Goal: Share content: Share content

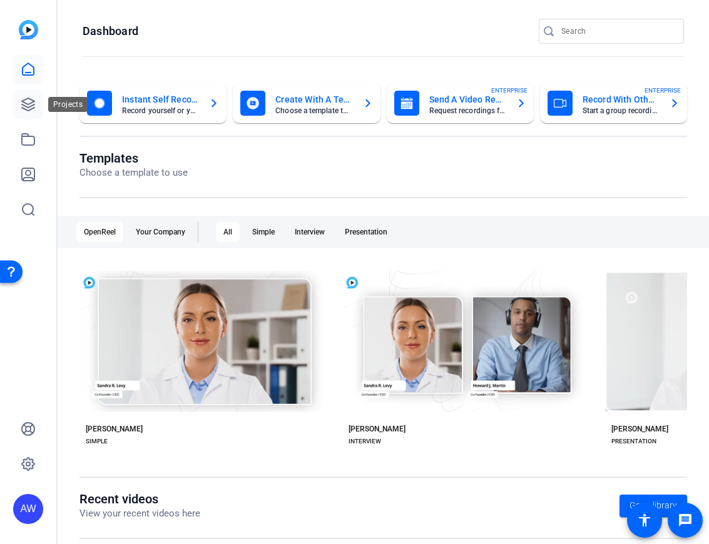
click at [25, 113] on link at bounding box center [28, 104] width 30 height 30
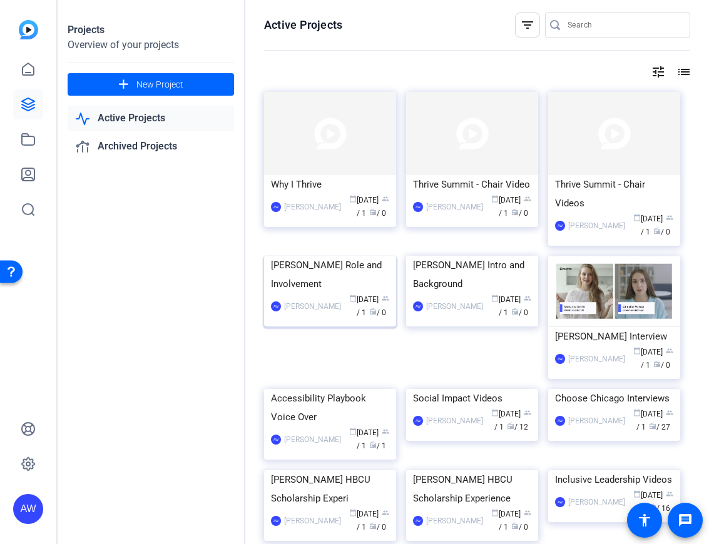
click at [359, 293] on div "[PERSON_NAME] Role and Involvement" at bounding box center [330, 275] width 118 height 38
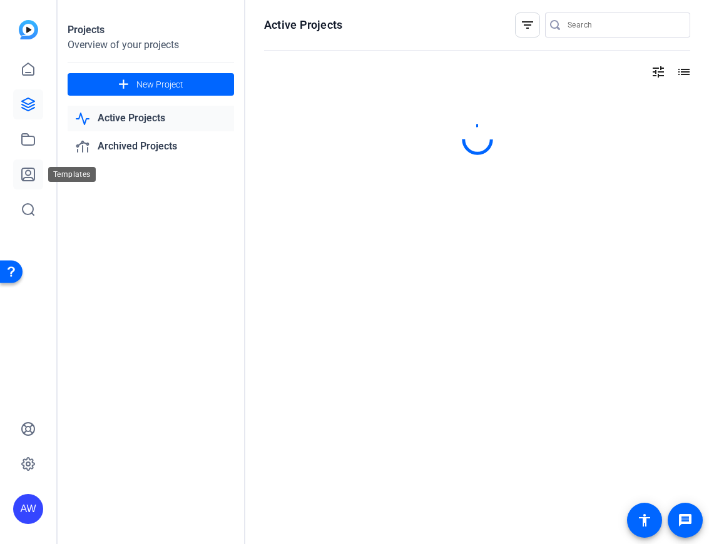
click at [21, 168] on icon at bounding box center [28, 174] width 15 height 15
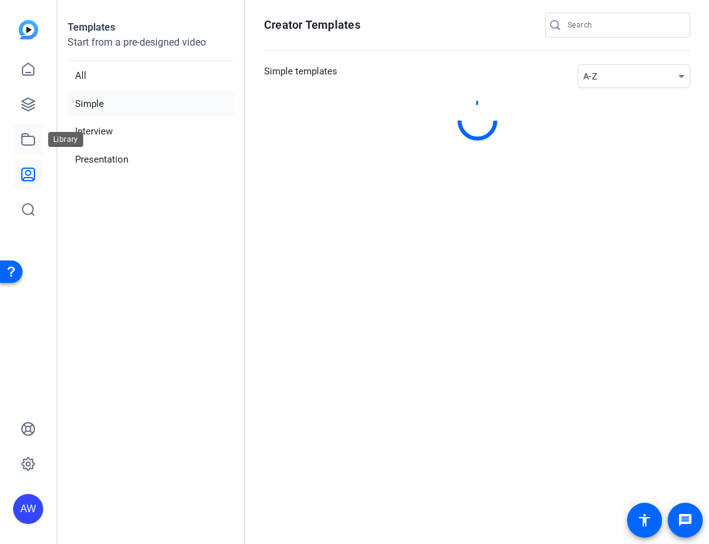
click at [26, 131] on link at bounding box center [28, 140] width 30 height 30
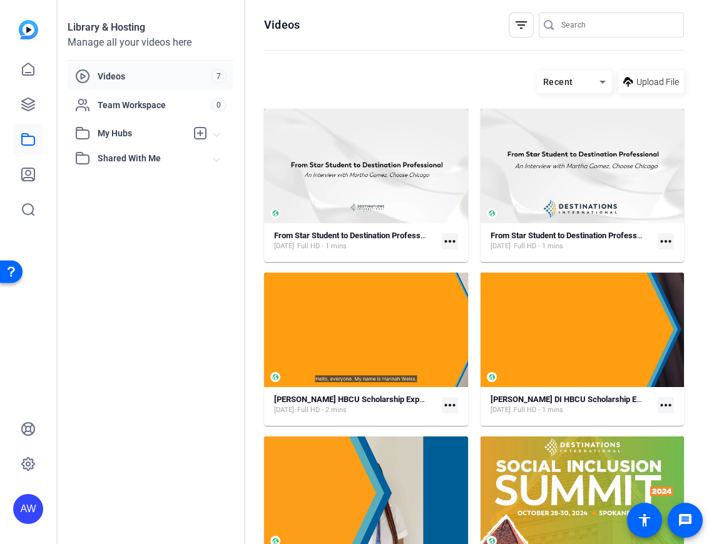
click at [449, 240] on mat-icon "more_horiz" at bounding box center [450, 241] width 16 height 16
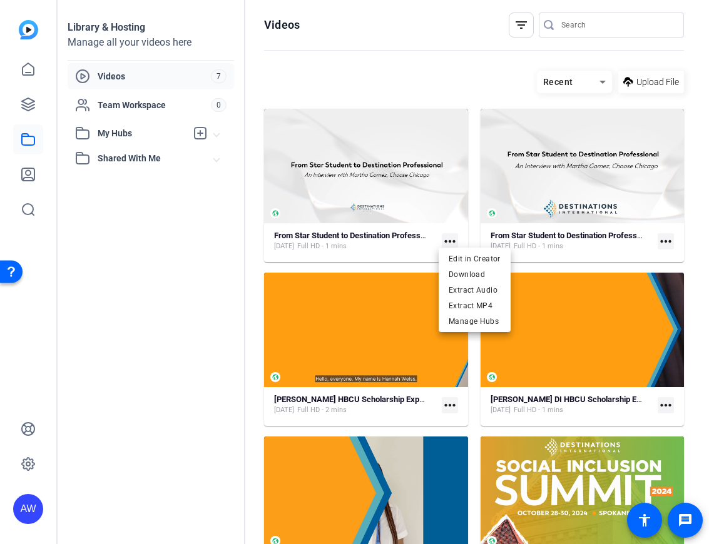
click at [410, 242] on div at bounding box center [354, 272] width 709 height 544
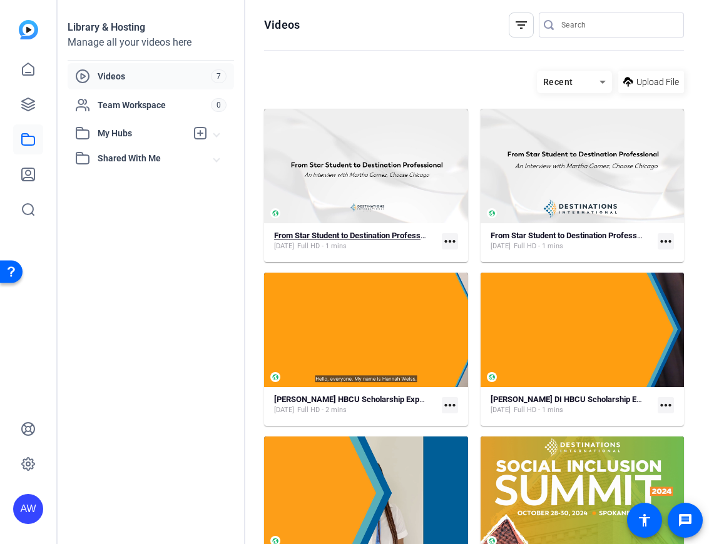
click at [406, 237] on strong "From Star Student to Destination Professional" at bounding box center [355, 235] width 163 height 9
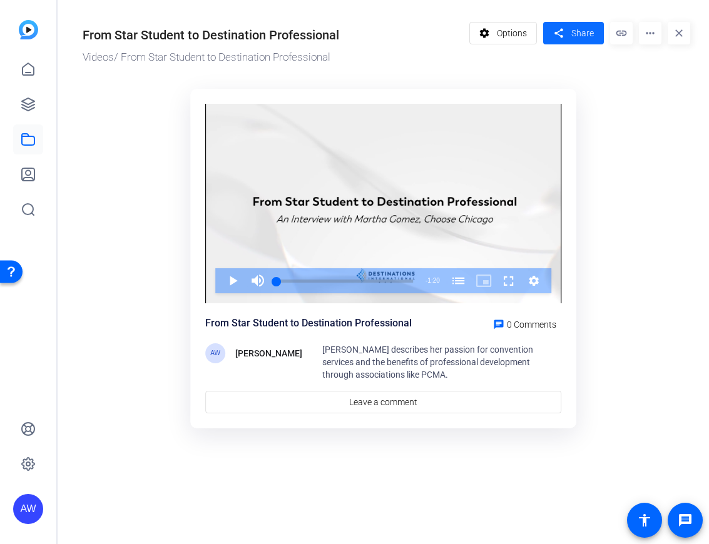
click at [552, 31] on mat-icon "share" at bounding box center [559, 33] width 16 height 17
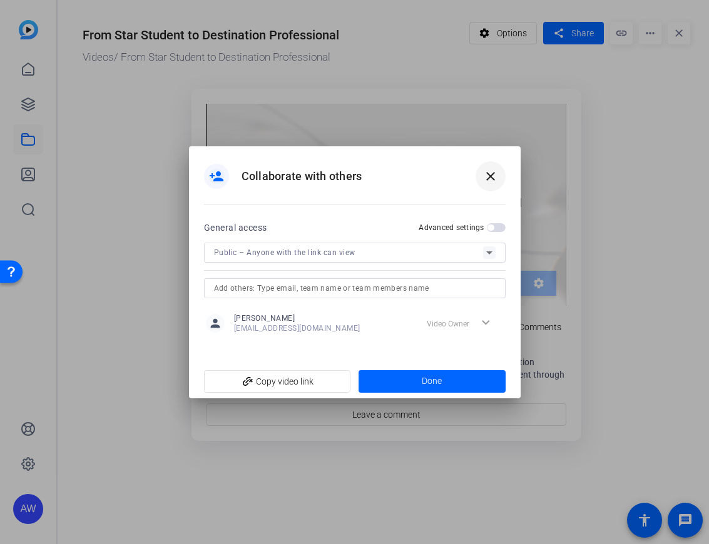
click at [494, 179] on mat-icon "close" at bounding box center [490, 176] width 15 height 15
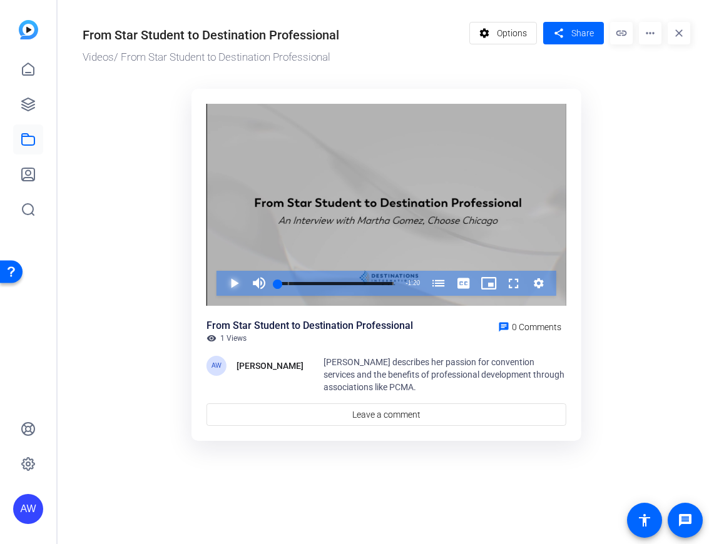
click at [221, 284] on span "Video Player" at bounding box center [221, 283] width 0 height 25
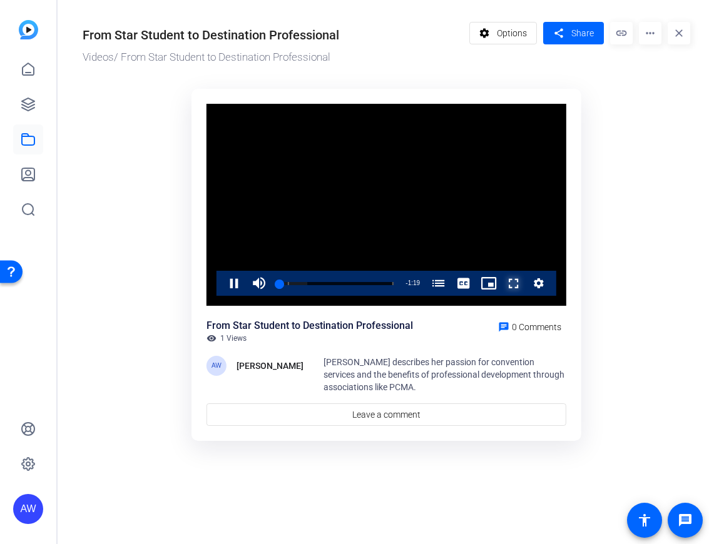
click at [501, 288] on span "Video Player" at bounding box center [501, 283] width 0 height 25
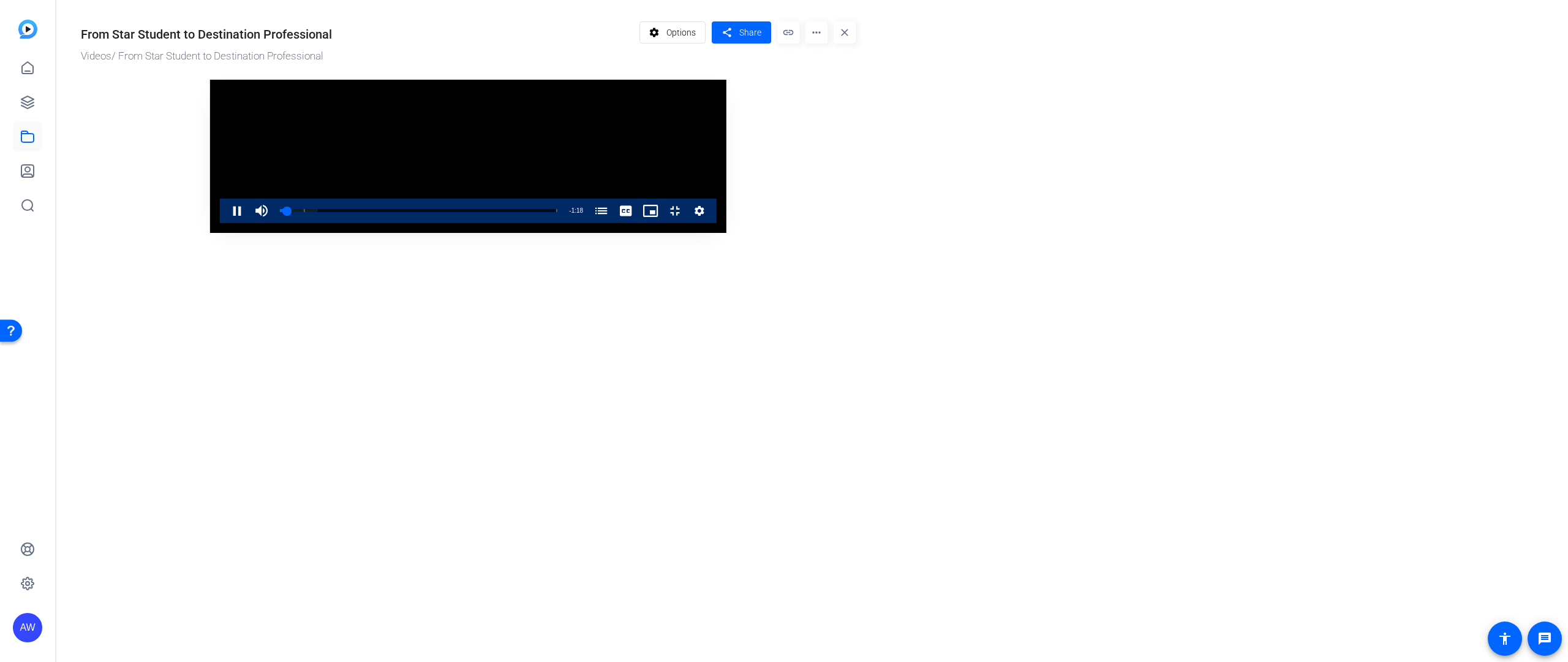
click at [535, 233] on video "Video Player" at bounding box center [468, 156] width 516 height 153
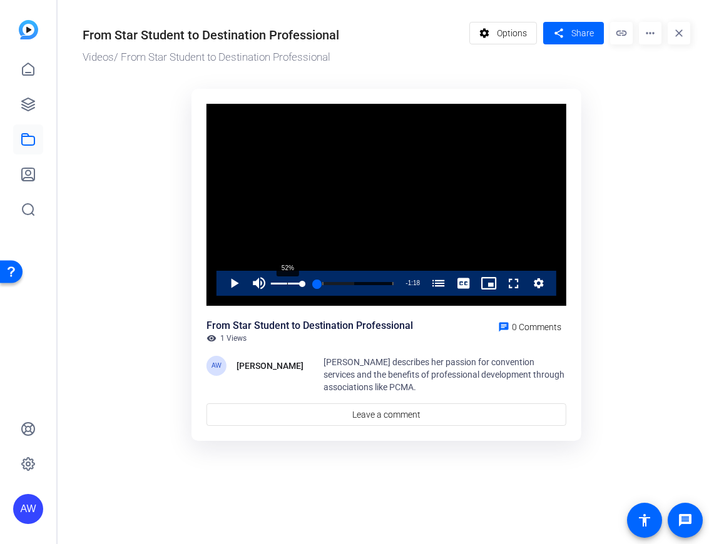
click at [287, 281] on div "52%" at bounding box center [286, 283] width 31 height 25
click at [274, 285] on div "10%" at bounding box center [286, 283] width 31 height 25
click at [221, 281] on span "Video Player" at bounding box center [221, 283] width 0 height 25
click at [285, 283] on div "44%" at bounding box center [286, 284] width 31 height 2
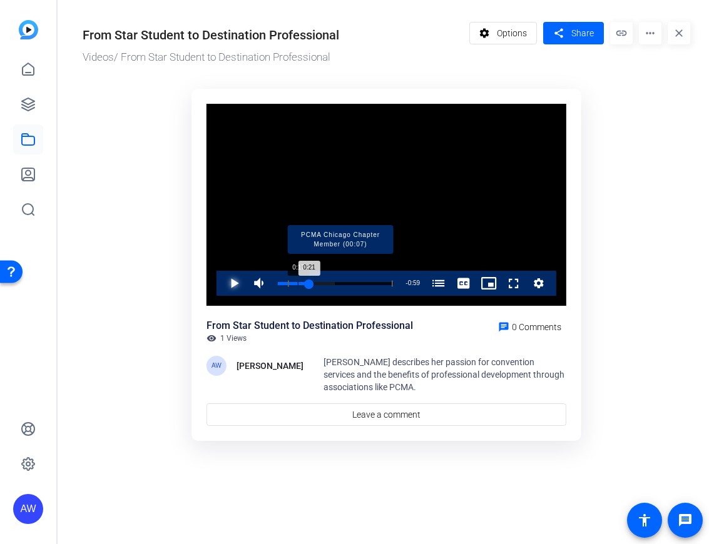
click at [322, 282] on div "Progress Bar" at bounding box center [340, 283] width 105 height 6
click at [292, 282] on div "Loaded : 63.42% 0:09 0:09 PCMA Chicago Chapter Member (00:07)" at bounding box center [336, 283] width 116 height 3
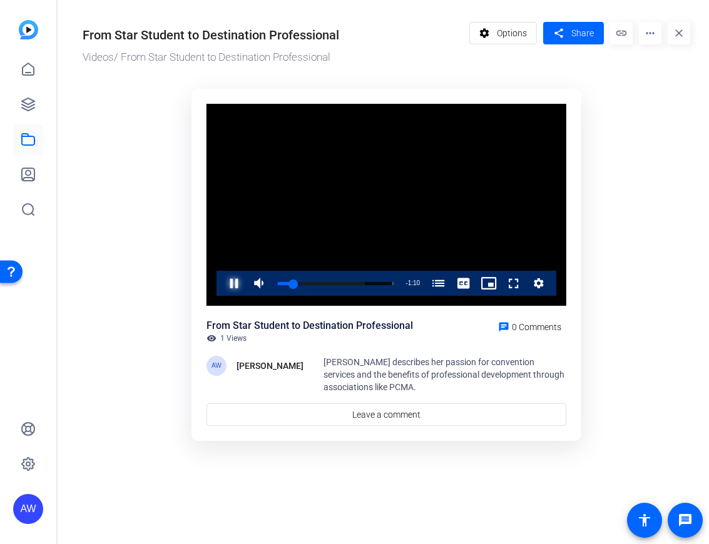
click at [221, 283] on span "Video Player" at bounding box center [221, 283] width 0 height 25
click at [277, 283] on div "Volume Level" at bounding box center [274, 284] width 6 height 2
click at [221, 283] on span "Video Player" at bounding box center [221, 283] width 0 height 25
drag, startPoint x: 277, startPoint y: 285, endPoint x: 258, endPoint y: 223, distance: 64.1
click at [258, 223] on video "Video Player" at bounding box center [386, 205] width 360 height 203
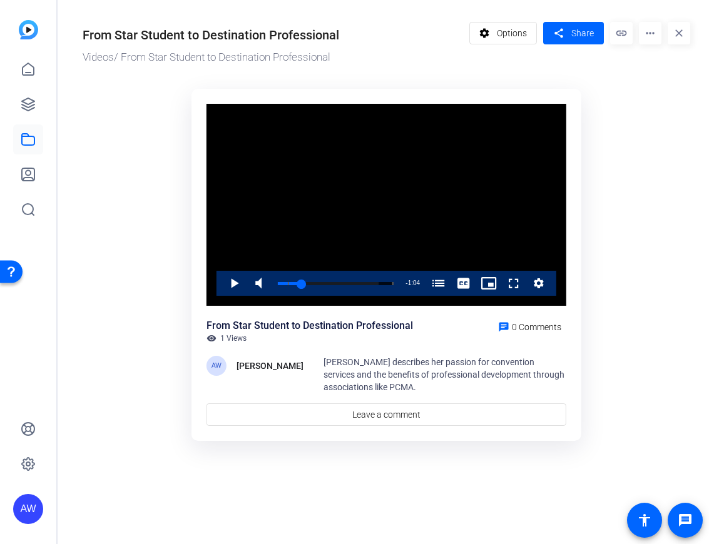
click at [579, 170] on div "Video Player is loading. Play Video Play Mute 20% Current Time 0:16 / Duration …" at bounding box center [386, 265] width 390 height 353
click at [288, 282] on div "Loaded : 87.23% 0:06 0:06 PCMA Chicago Chapter Member (00:07)" at bounding box center [336, 283] width 116 height 3
click at [221, 280] on span "Video Player" at bounding box center [221, 283] width 0 height 25
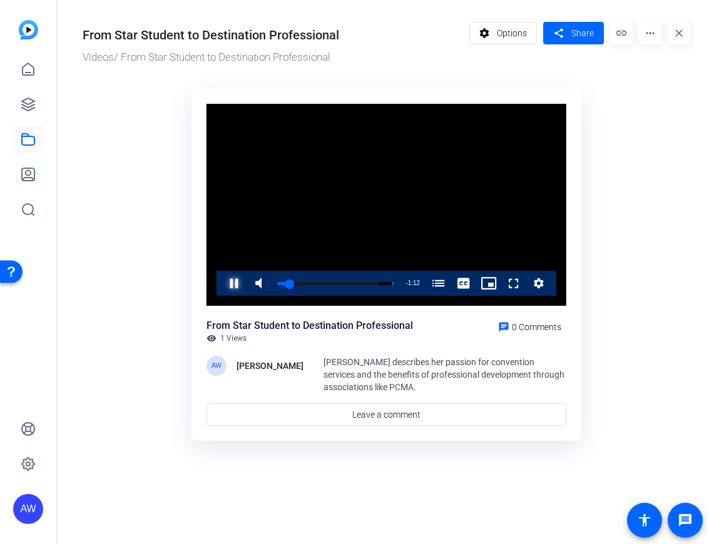
click at [221, 280] on span "Video Player" at bounding box center [221, 283] width 0 height 25
click at [221, 284] on span "Video Player" at bounding box center [221, 283] width 0 height 25
click at [616, 291] on ktd-grid "Video Player is loading. Play Video Play Mute 0% Current Time 0:09 / Duration 1…" at bounding box center [387, 265] width 608 height 369
click at [501, 277] on span "Video Player" at bounding box center [501, 283] width 0 height 25
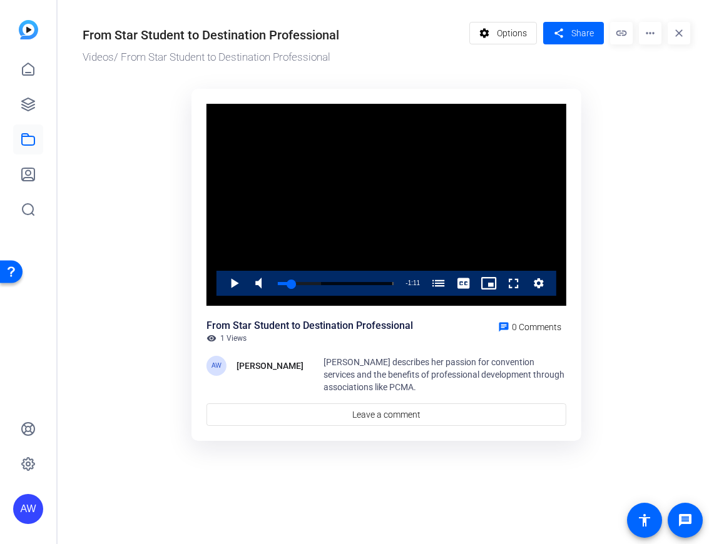
click at [121, 347] on ktd-grid "Video Player is loading. Play Video Play Mute 0% Current Time 0:09 / Duration 1…" at bounding box center [387, 265] width 608 height 369
click at [524, 36] on span "Options" at bounding box center [512, 33] width 30 height 24
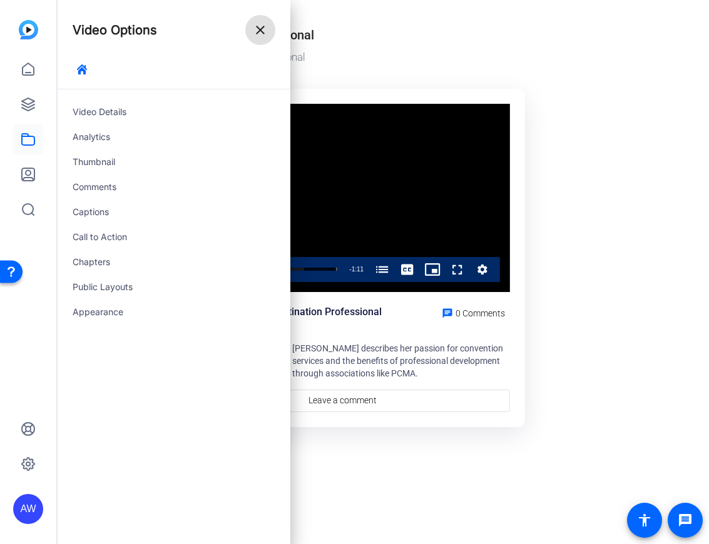
click at [262, 38] on span at bounding box center [260, 30] width 30 height 30
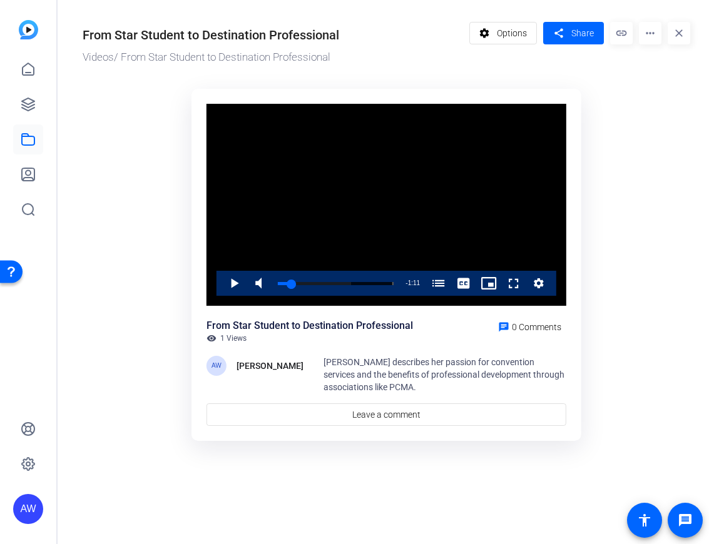
click at [612, 277] on ktd-grid "Video Player is loading. Play Video Play Mute 0% Current Time 0:09 / Duration 1…" at bounding box center [387, 259] width 608 height 357
click at [501, 272] on span "Video Player" at bounding box center [501, 283] width 0 height 25
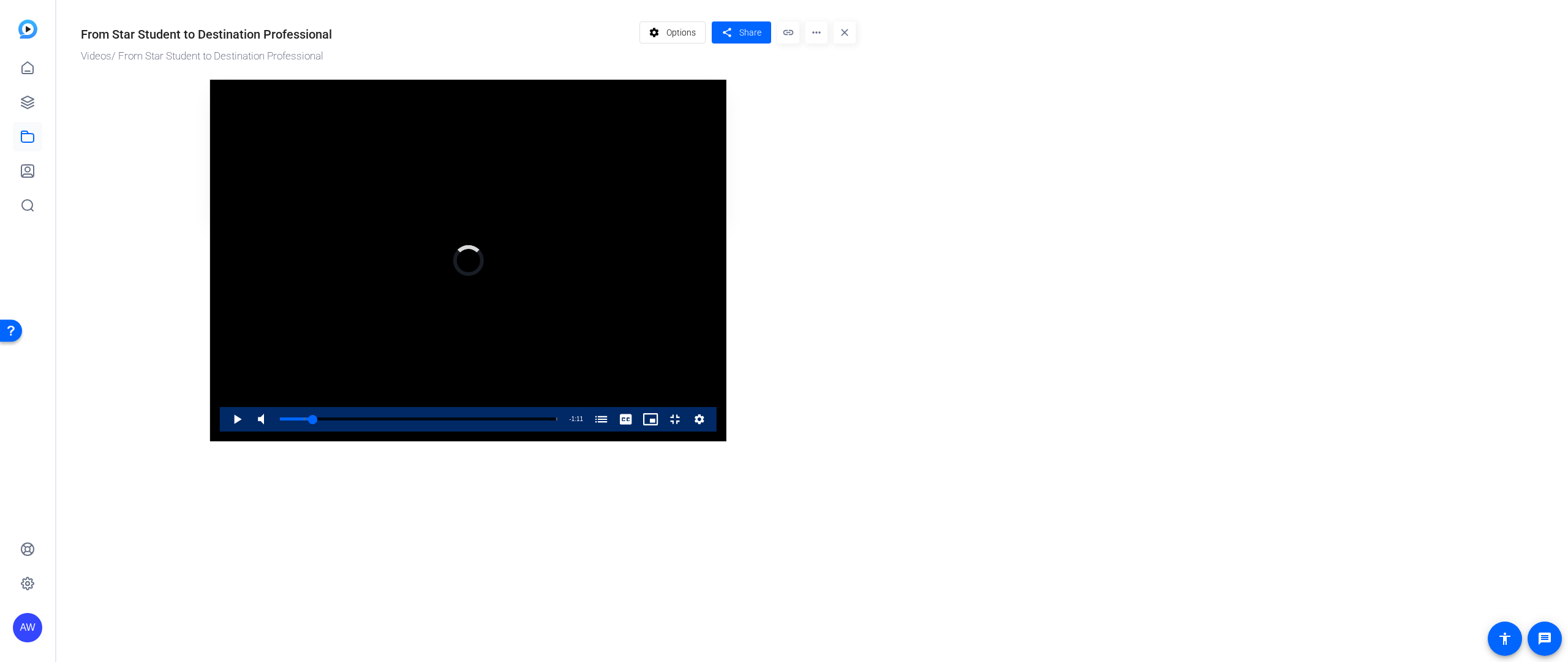
click at [693, 236] on video "Video Player" at bounding box center [468, 260] width 516 height 361
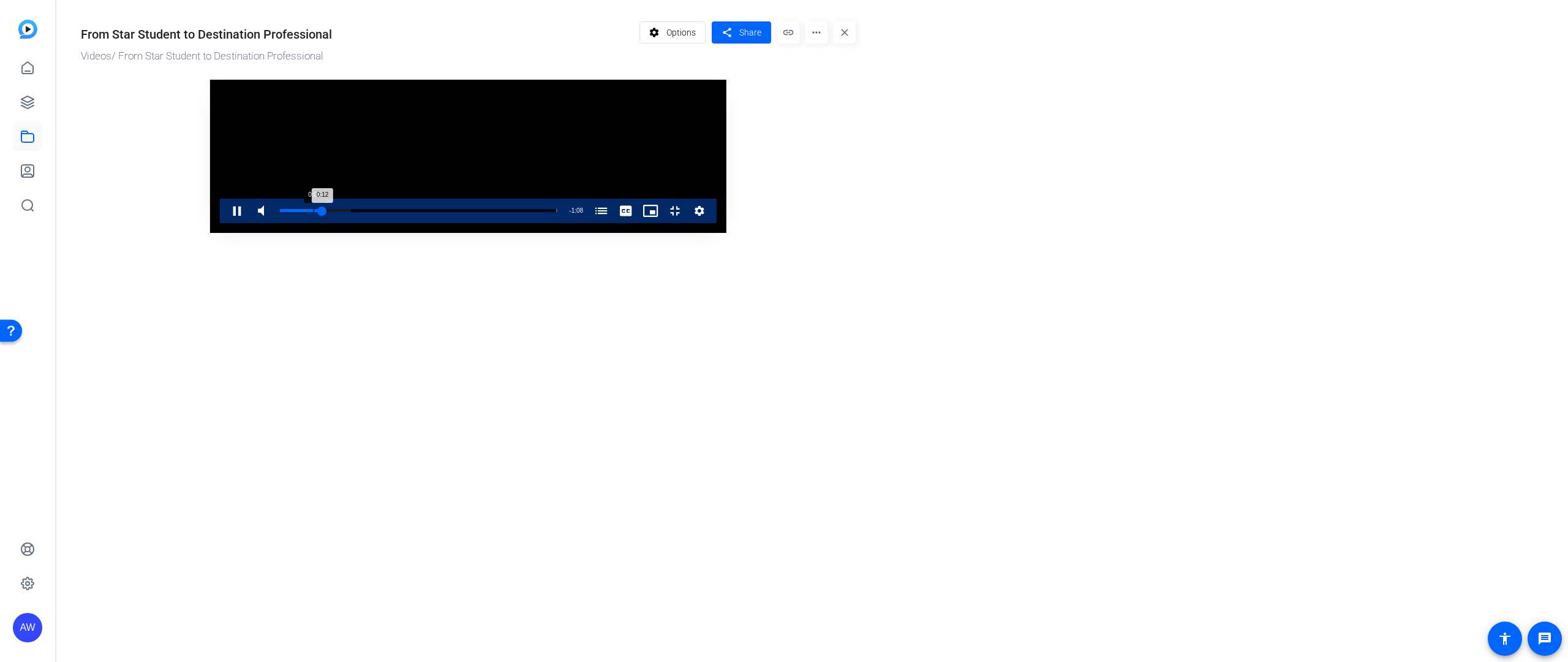
click at [280, 212] on div "Loaded : 25.72% 0:02 0:12 PCMA Chicago Chapter Member (00:07)" at bounding box center [418, 210] width 277 height 3
click at [280, 212] on div "0:03" at bounding box center [286, 210] width 13 height 3
click at [280, 212] on div "Loaded : 49.53% 0:04 0:04 PCMA Chicago Chapter Member (00:07)" at bounding box center [418, 210] width 277 height 3
click at [225, 223] on span "Video Player" at bounding box center [225, 211] width 0 height 24
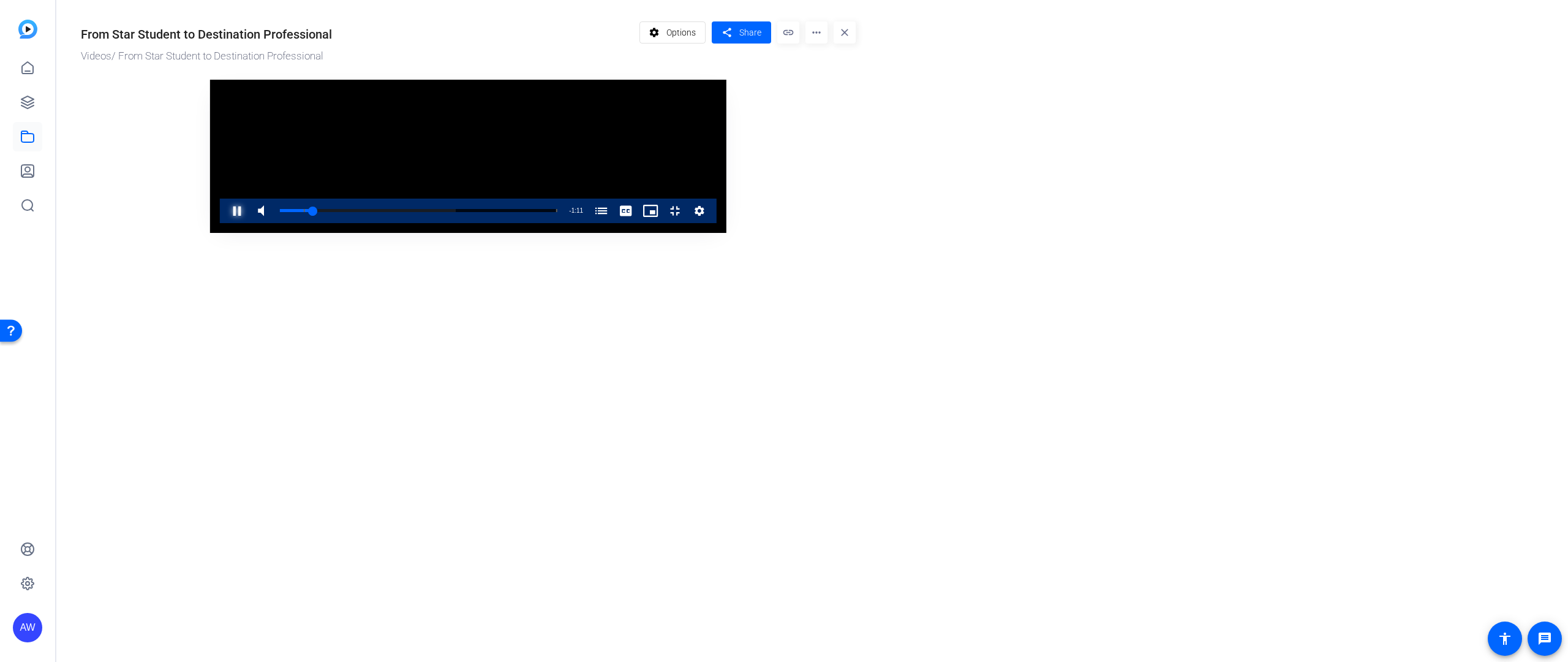
click at [225, 223] on span "Video Player" at bounding box center [225, 211] width 0 height 24
click at [693, 128] on video "Video Player" at bounding box center [468, 156] width 516 height 153
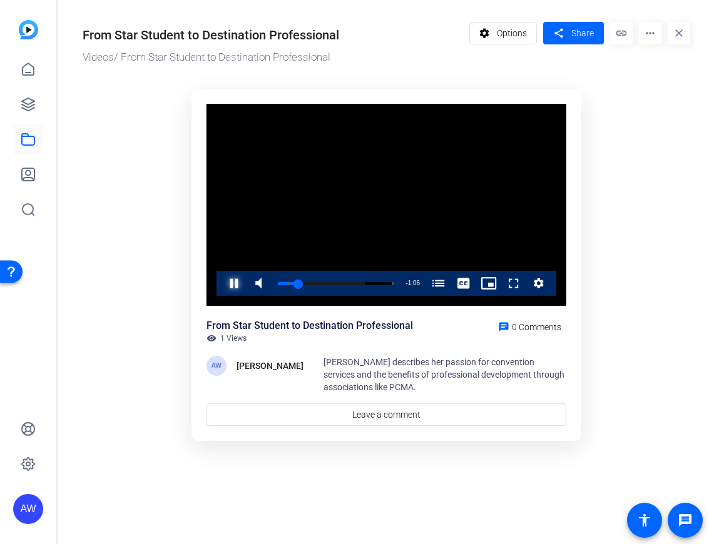
click at [221, 290] on span "Video Player" at bounding box center [221, 283] width 0 height 25
click at [546, 38] on span at bounding box center [573, 33] width 61 height 30
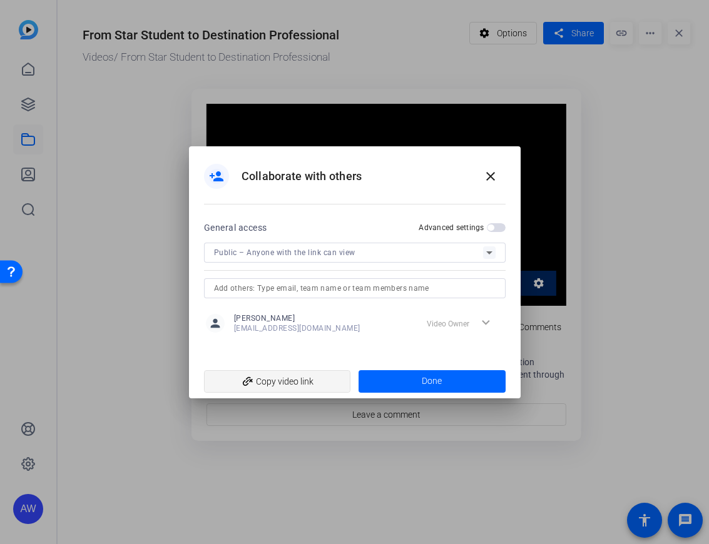
click at [273, 384] on span "add_link Copy video link" at bounding box center [277, 382] width 127 height 24
click at [440, 41] on div at bounding box center [354, 272] width 709 height 544
